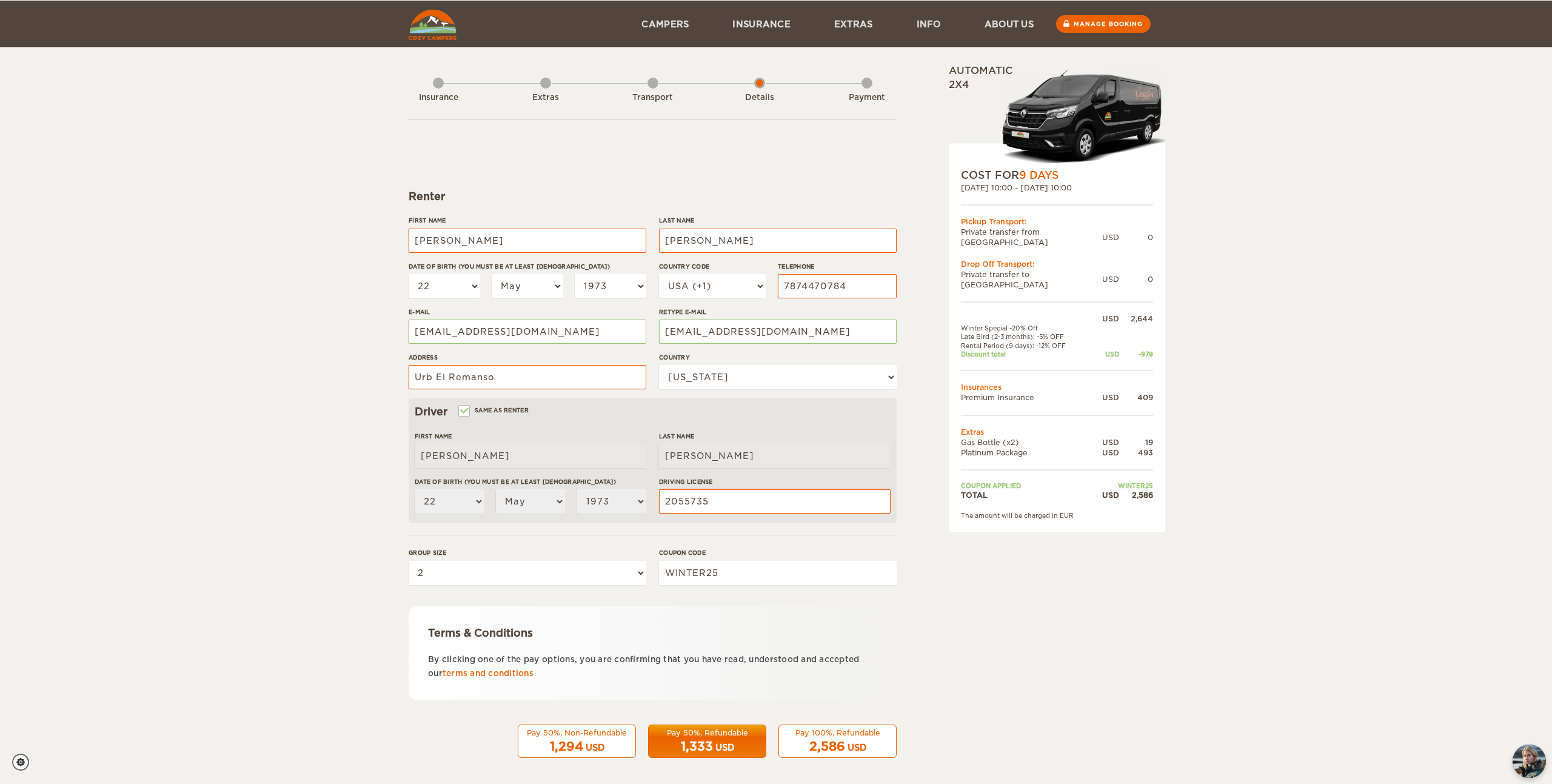
select select "22"
select select "05"
select select "1973"
select select "168"
select select "22"
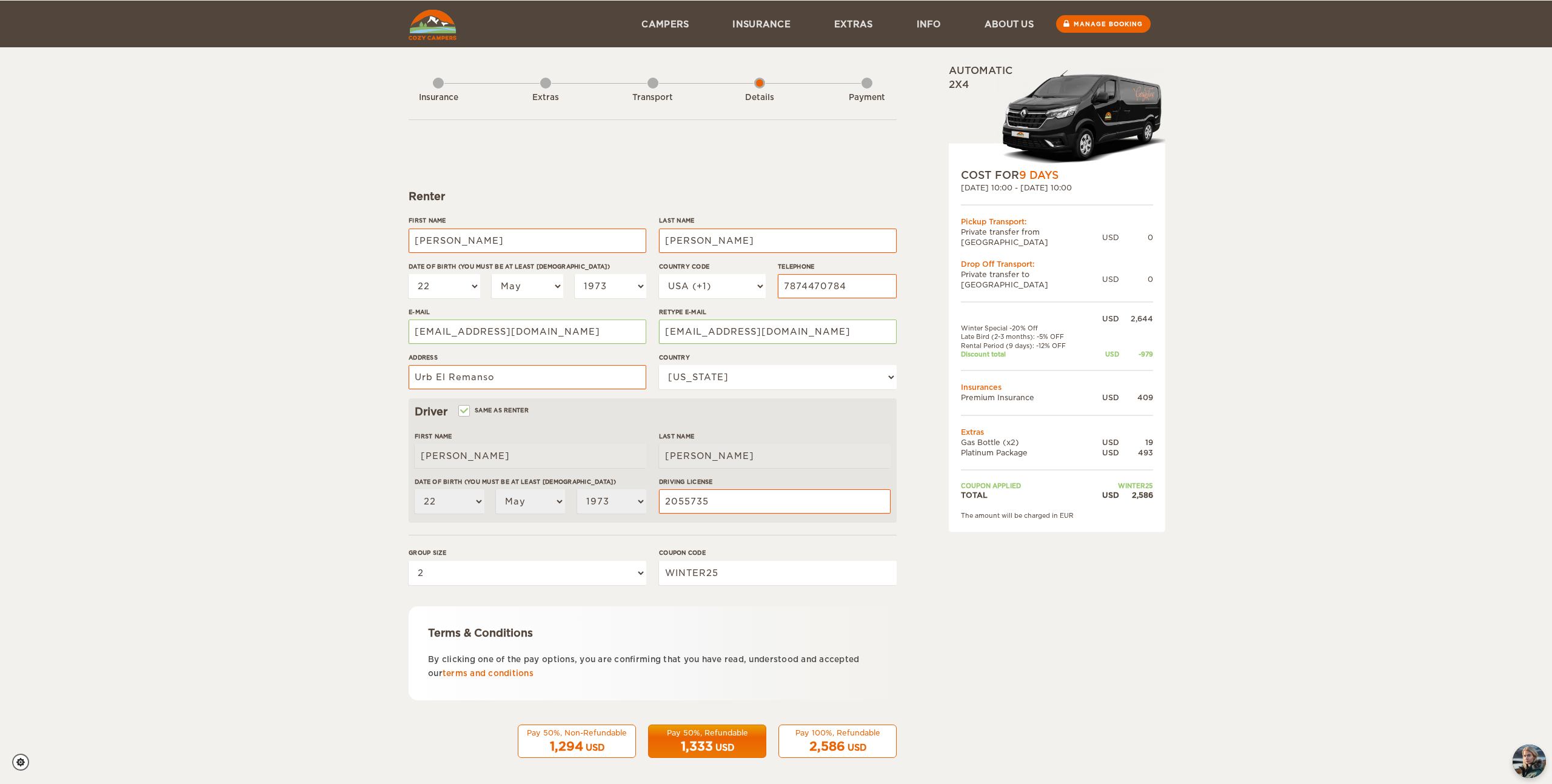
select select "05"
select select "1973"
select select "2"
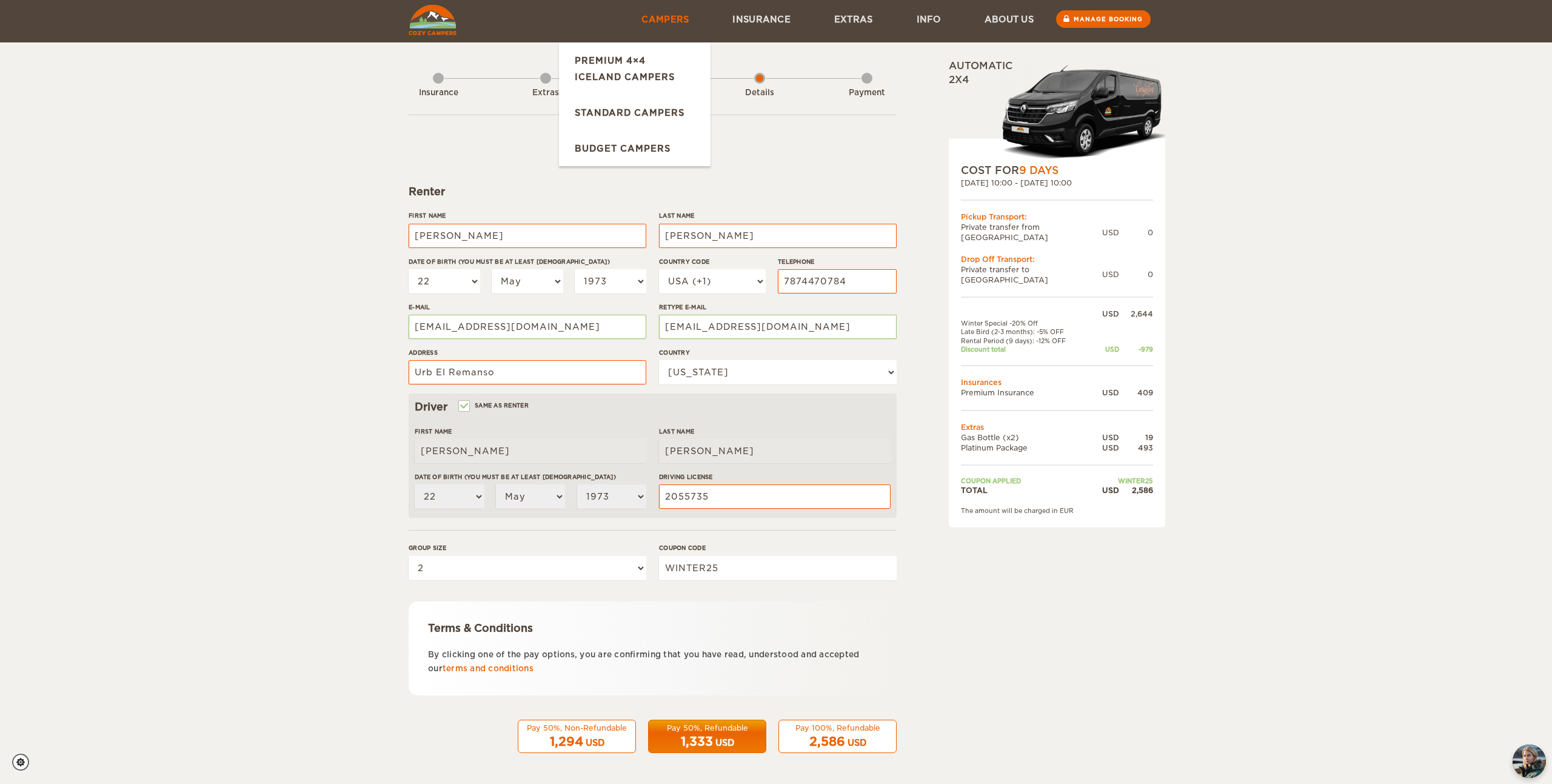
click at [663, 19] on link "Campers" at bounding box center [665, 19] width 91 height 47
